Goal: Navigation & Orientation: Find specific page/section

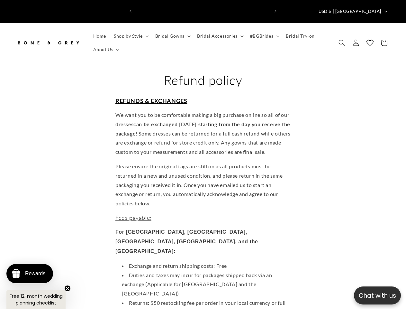
scroll to position [0, 267]
click at [378, 295] on p "Chat with us" at bounding box center [377, 295] width 47 height 9
click at [131, 10] on icon "Previous announcement" at bounding box center [131, 11] width 2 height 3
click at [276, 10] on icon "Next announcement" at bounding box center [276, 11] width 2 height 3
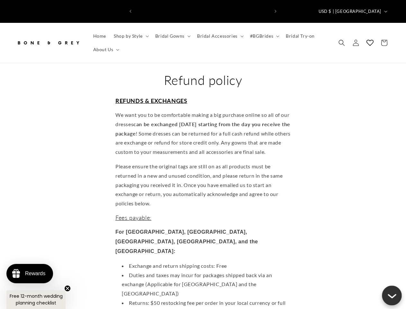
scroll to position [0, 0]
click at [362, 8] on span "USD $ | [GEOGRAPHIC_DATA]" at bounding box center [350, 11] width 63 height 6
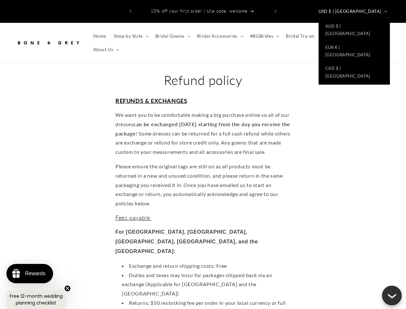
click at [130, 33] on span "Shop by Style" at bounding box center [128, 36] width 29 height 6
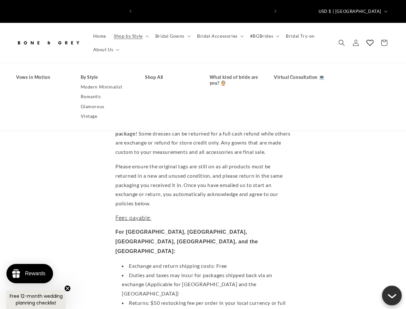
click at [172, 33] on span "Bridal Gowns" at bounding box center [169, 36] width 29 height 6
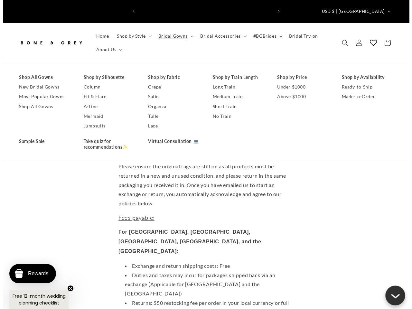
scroll to position [0, 133]
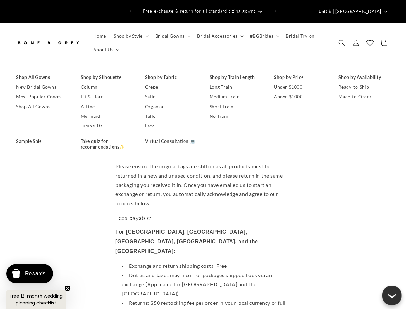
click at [218, 33] on span "Bridal Accessories" at bounding box center [217, 36] width 41 height 6
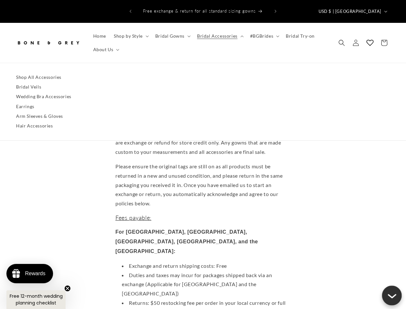
click at [262, 33] on span "#BGBrides" at bounding box center [261, 36] width 23 height 6
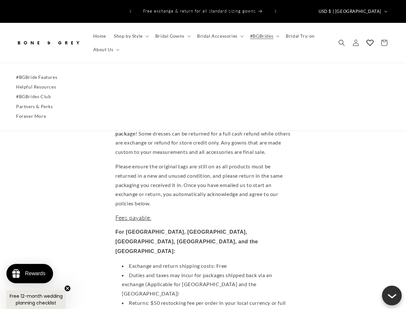
click at [105, 47] on span "About Us" at bounding box center [103, 50] width 20 height 6
click at [342, 40] on icon "Search" at bounding box center [342, 43] width 6 height 6
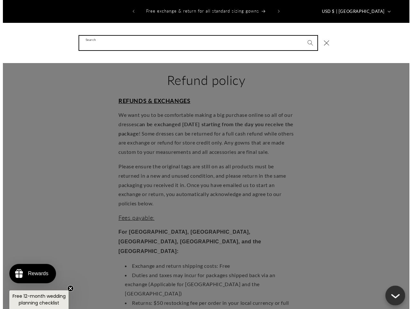
scroll to position [0, 136]
